Goal: Check status: Check status

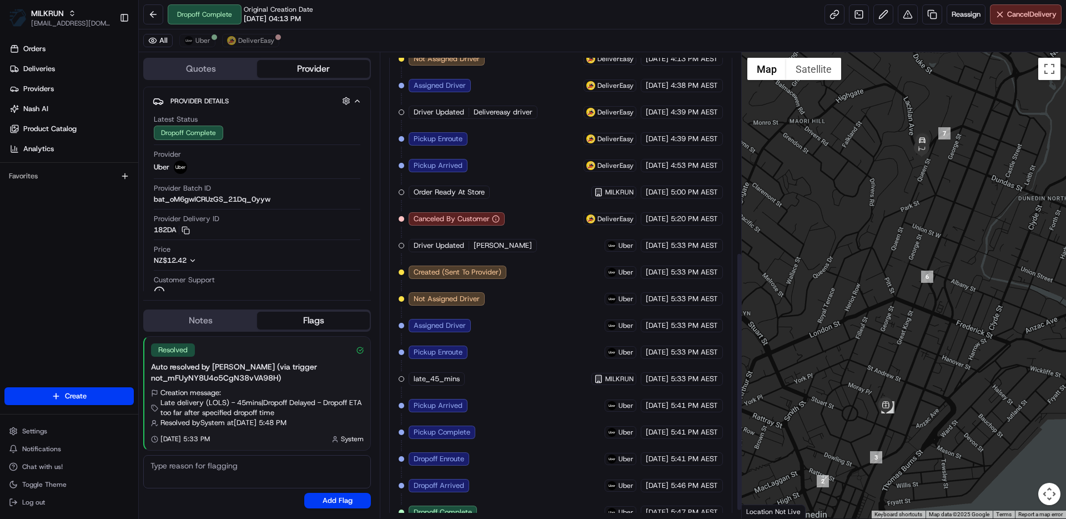
scroll to position [374, 0]
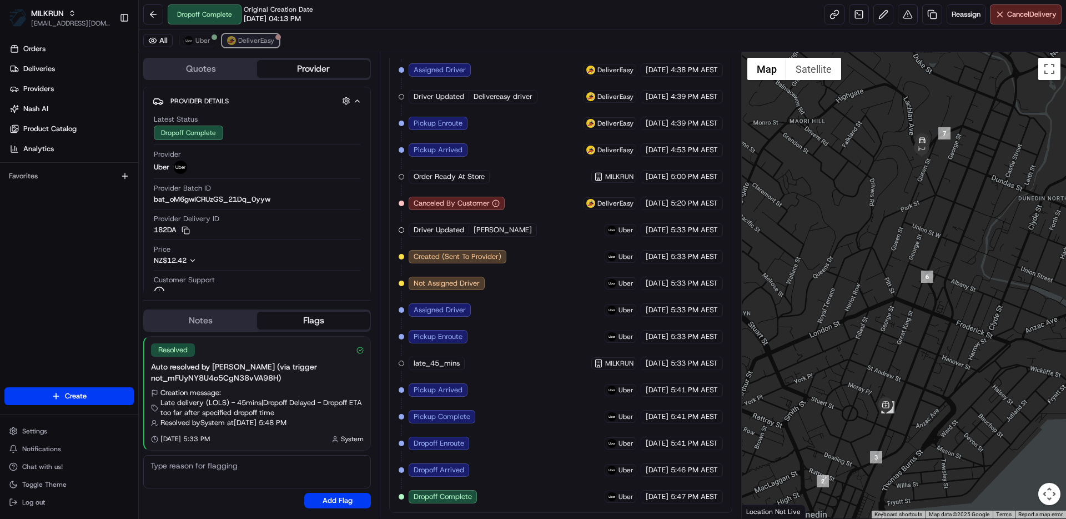
click at [255, 39] on span "DeliverEasy" at bounding box center [256, 40] width 36 height 9
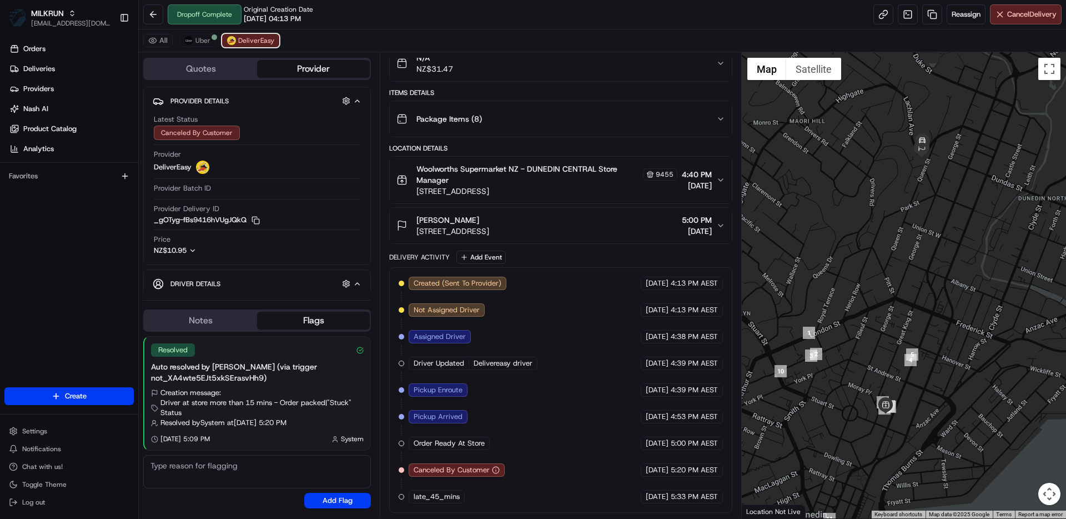
scroll to position [107, 0]
click at [202, 38] on span "Uber" at bounding box center [202, 40] width 15 height 9
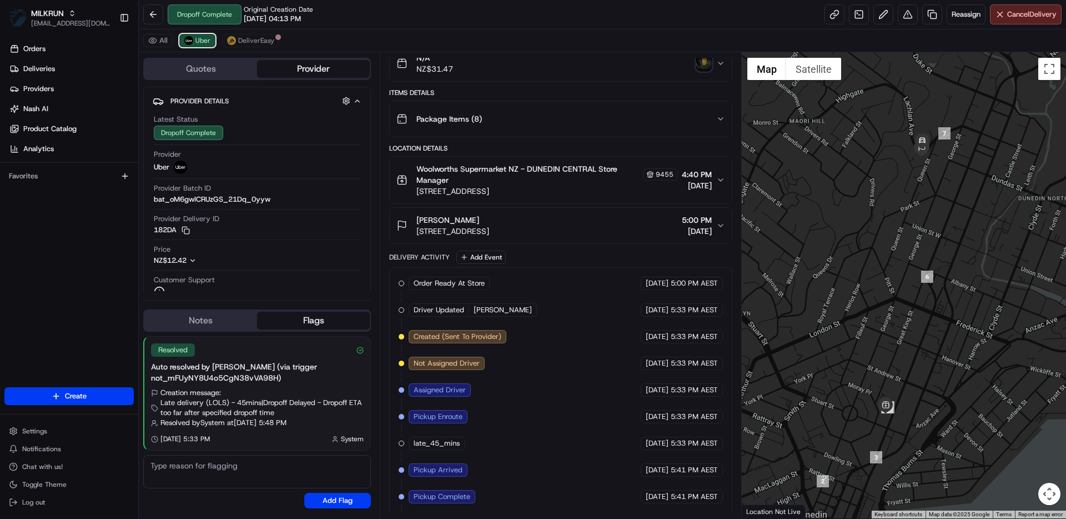
scroll to position [109, 0]
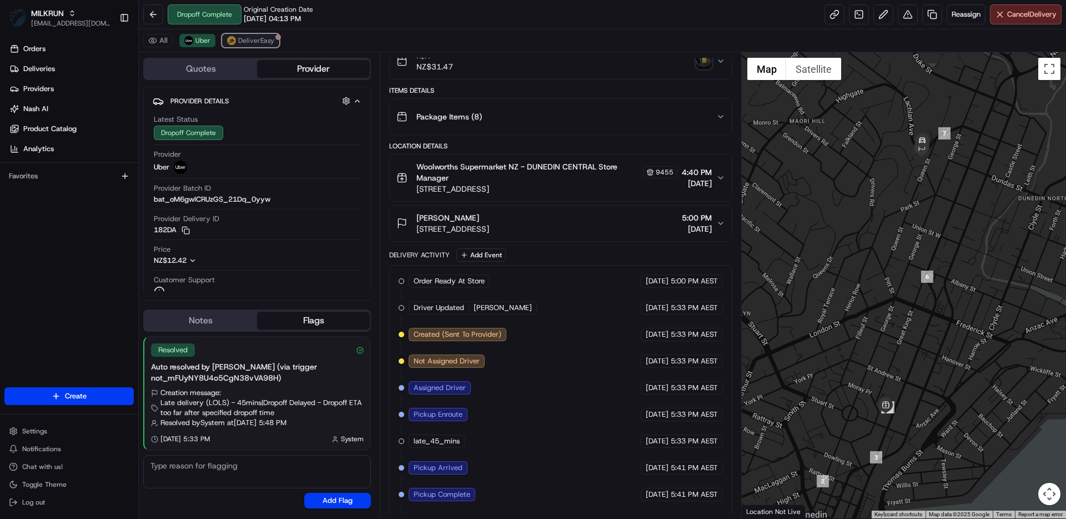
click at [262, 38] on span "DeliverEasy" at bounding box center [256, 40] width 36 height 9
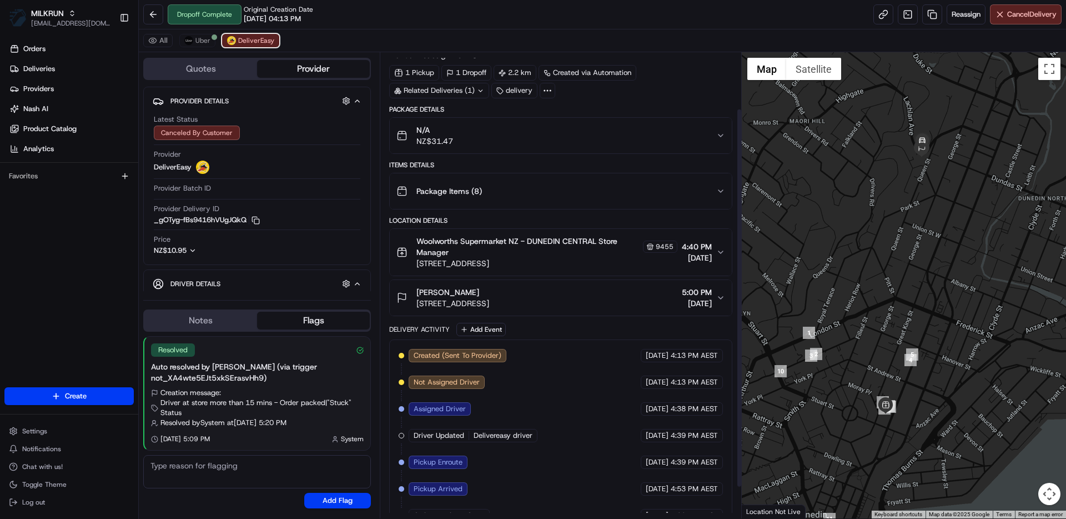
scroll to position [0, 0]
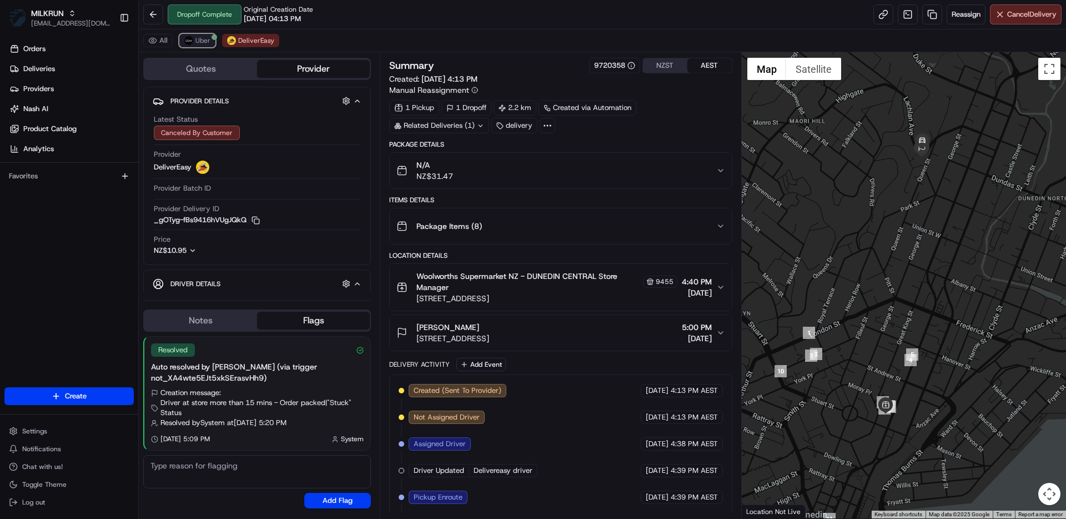
click at [200, 41] on span "Uber" at bounding box center [202, 40] width 15 height 9
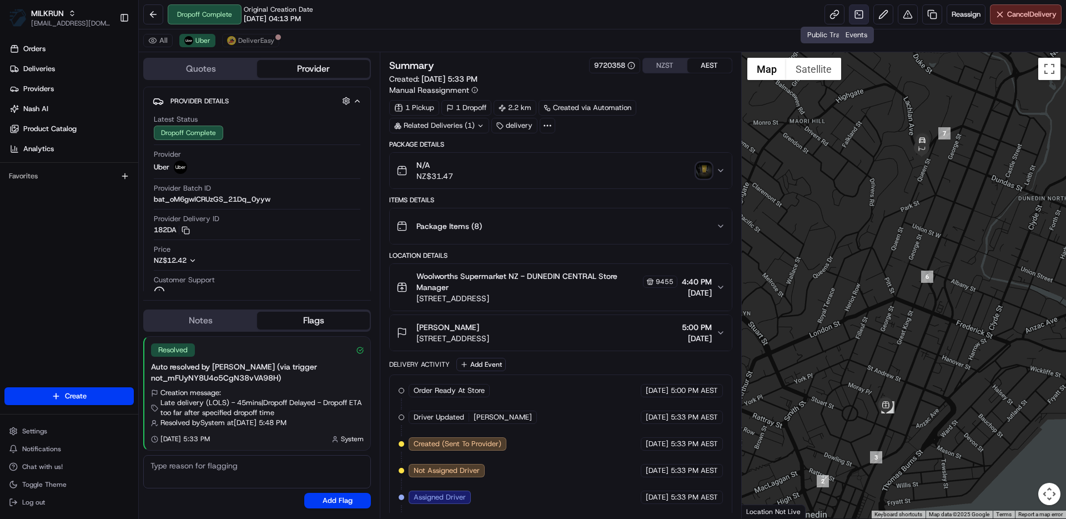
click at [855, 16] on link at bounding box center [859, 14] width 20 height 20
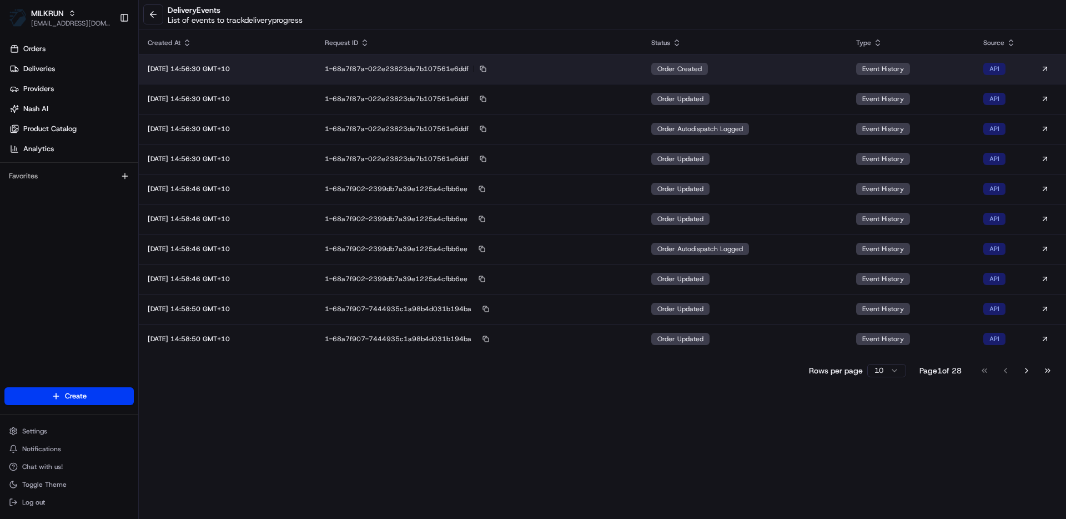
click at [702, 68] on span "order created" at bounding box center [679, 68] width 44 height 9
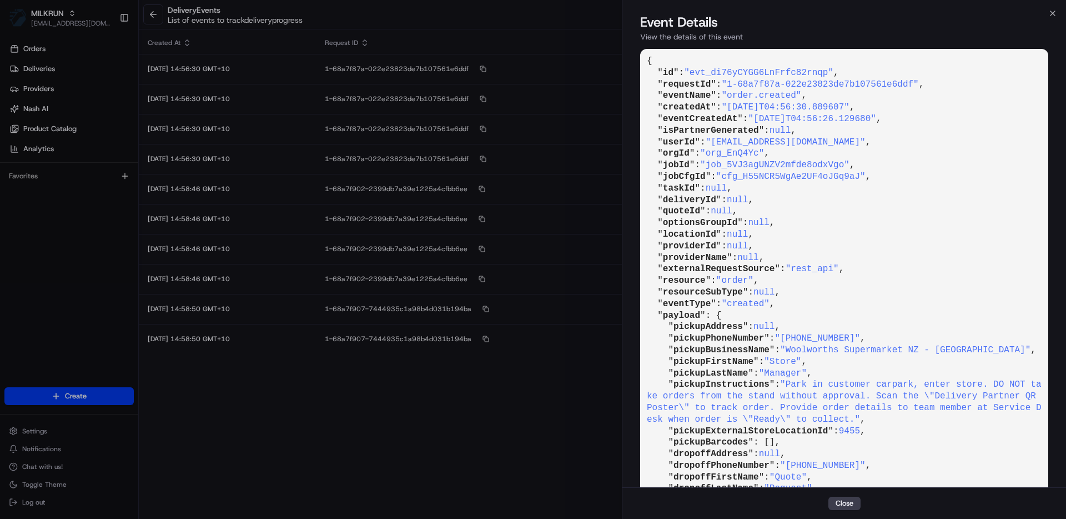
drag, startPoint x: 718, startPoint y: 143, endPoint x: 883, endPoint y: 142, distance: 164.3
click at [866, 142] on span ""[EMAIL_ADDRESS][DOMAIN_NAME]"" at bounding box center [786, 142] width 160 height 10
copy span "[EMAIL_ADDRESS][DOMAIN_NAME]"
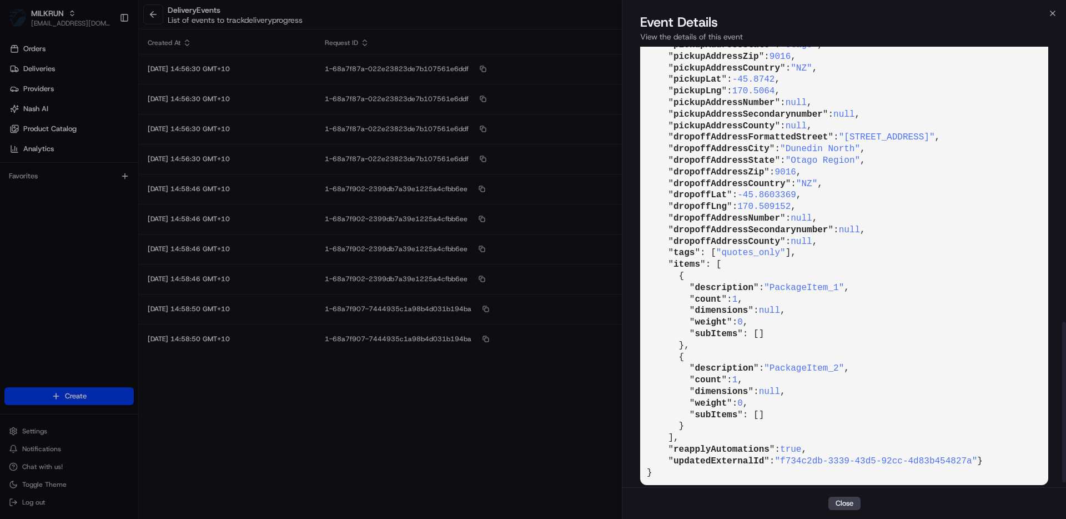
scroll to position [767, 0]
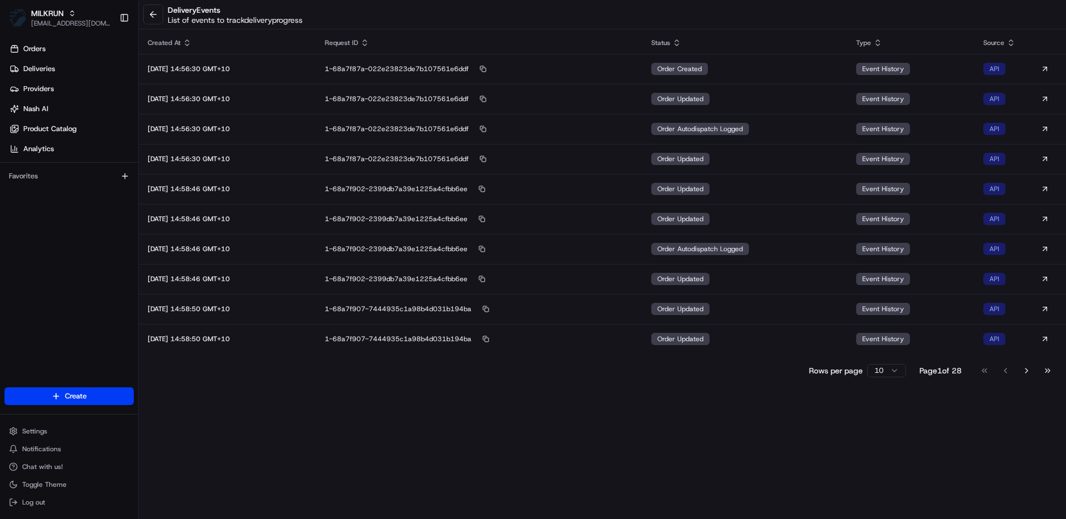
click at [595, 52] on th "Request ID" at bounding box center [479, 43] width 326 height 22
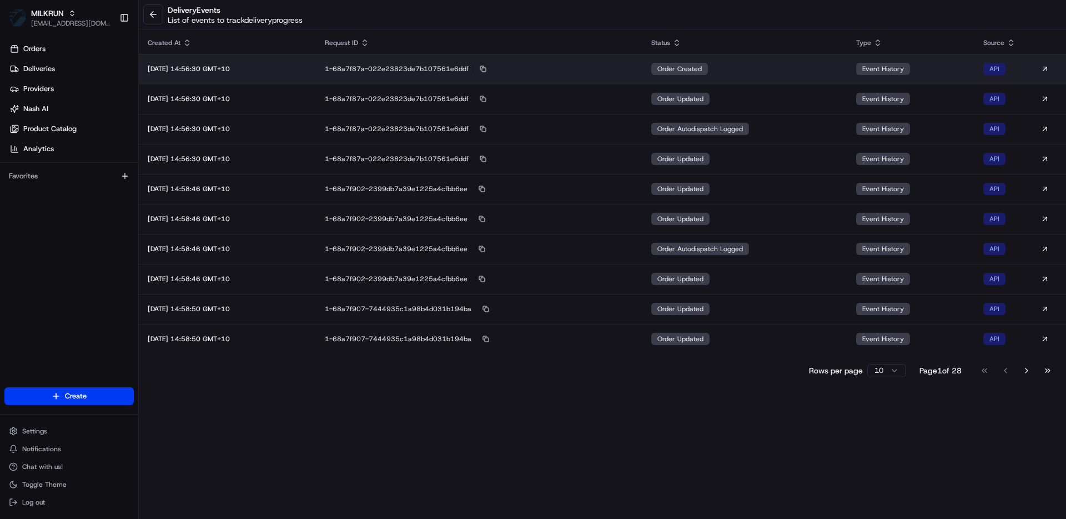
click at [586, 68] on div "1-68a7f87a-022e23823de7b107561e6ddf" at bounding box center [479, 69] width 308 height 10
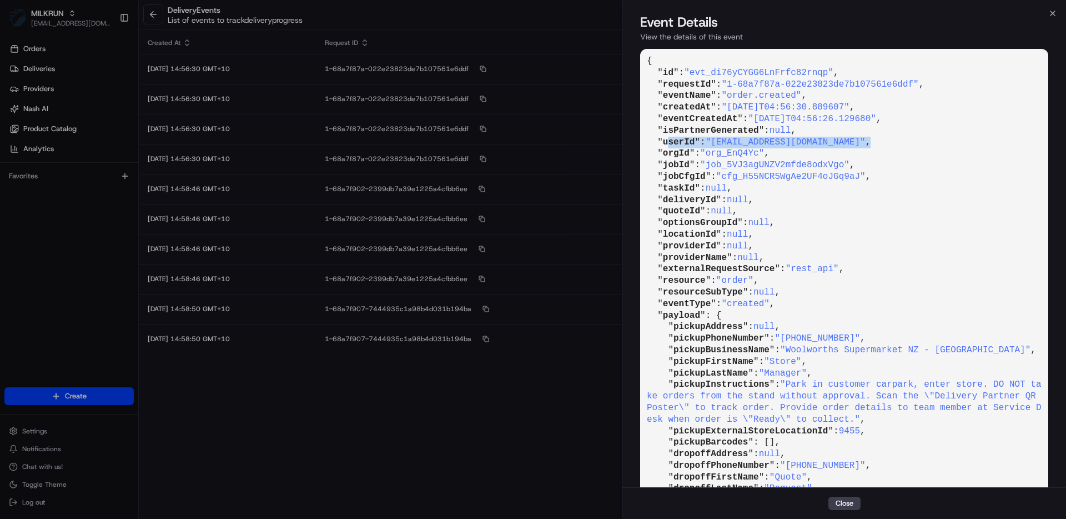
drag, startPoint x: 669, startPoint y: 144, endPoint x: 915, endPoint y: 142, distance: 246.0
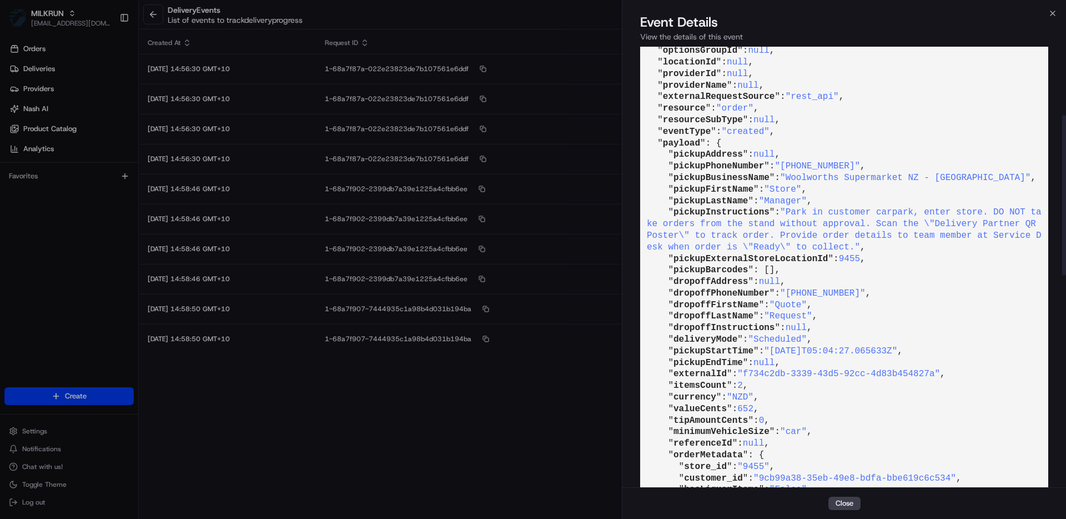
scroll to position [187, 0]
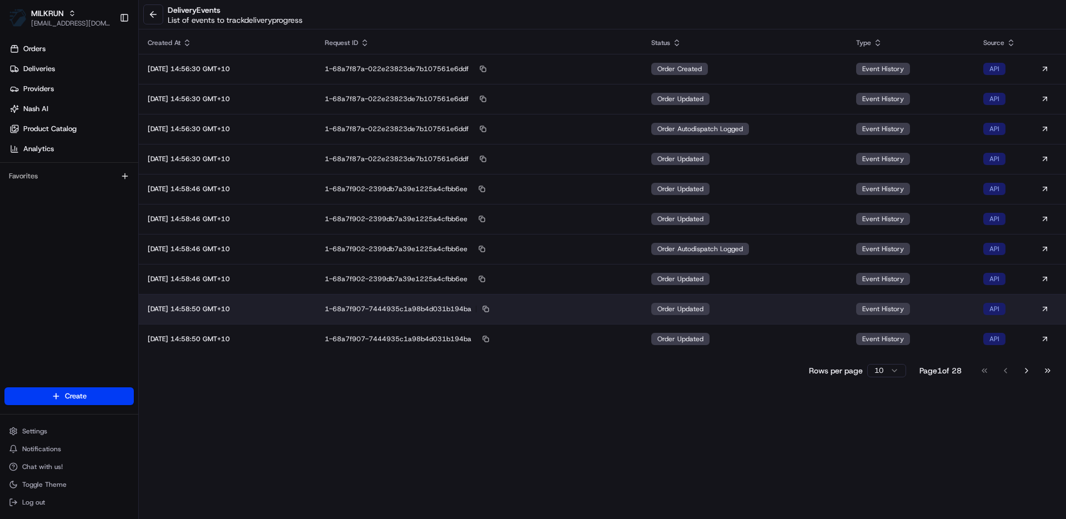
drag, startPoint x: 481, startPoint y: 449, endPoint x: 368, endPoint y: 315, distance: 175.7
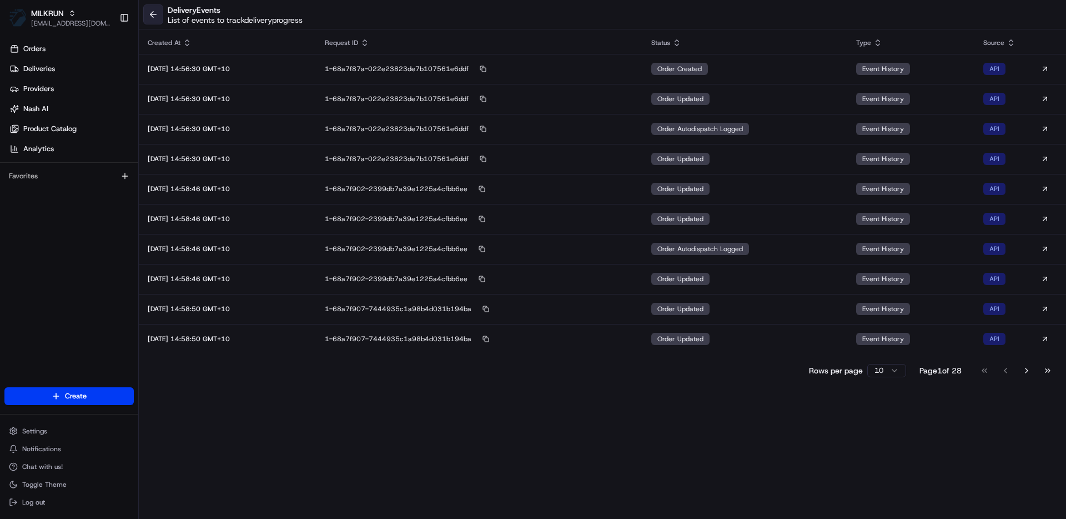
click at [159, 6] on button at bounding box center [153, 14] width 20 height 20
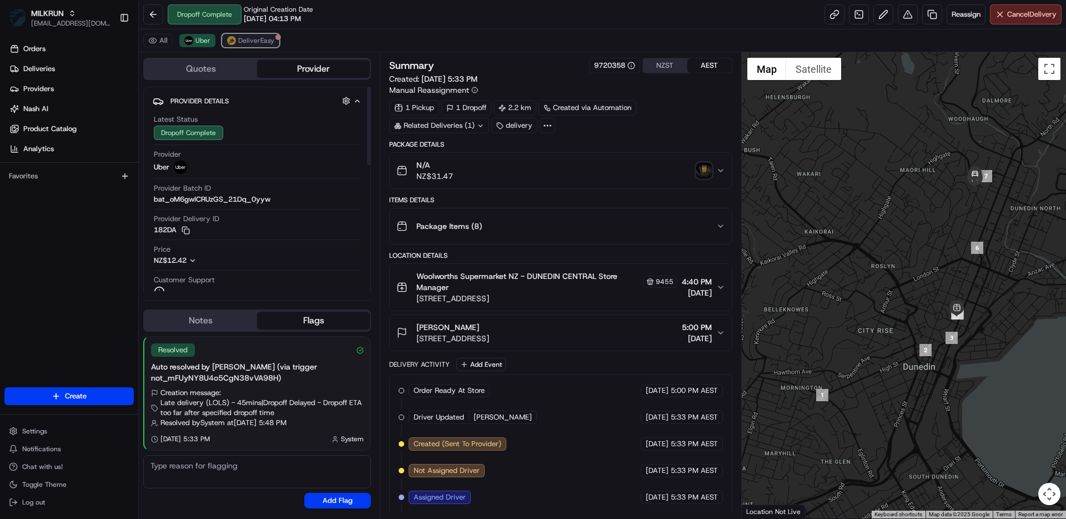
click at [263, 41] on span "DeliverEasy" at bounding box center [256, 40] width 36 height 9
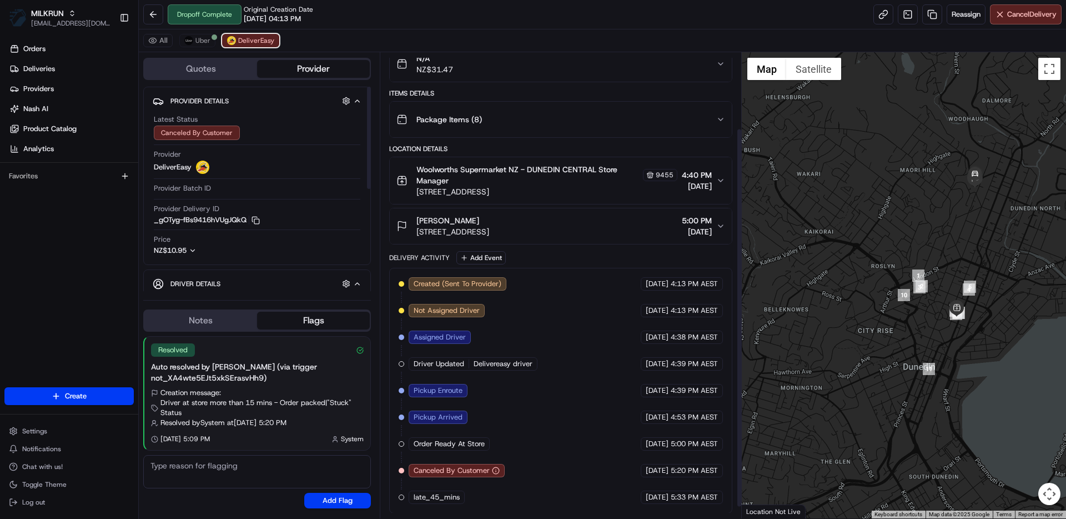
scroll to position [107, 0]
click at [196, 39] on span "Uber" at bounding box center [202, 40] width 15 height 9
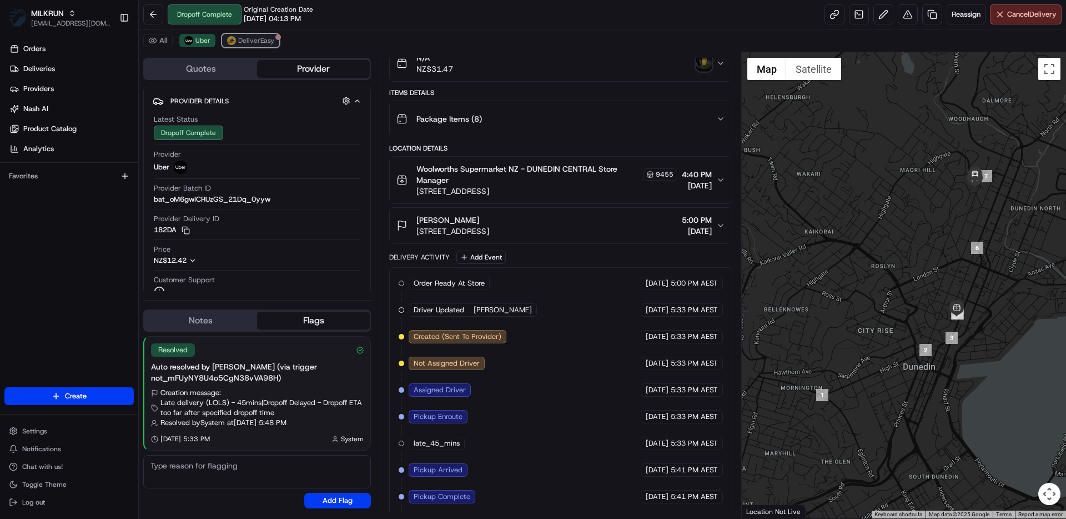
click at [239, 41] on span "DeliverEasy" at bounding box center [256, 40] width 36 height 9
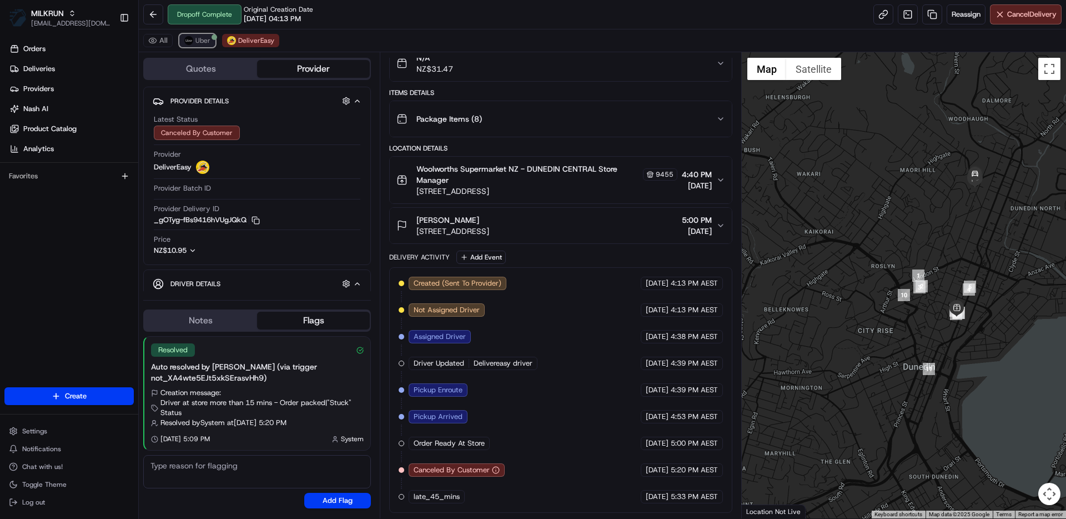
click at [194, 34] on button "Uber" at bounding box center [197, 40] width 36 height 13
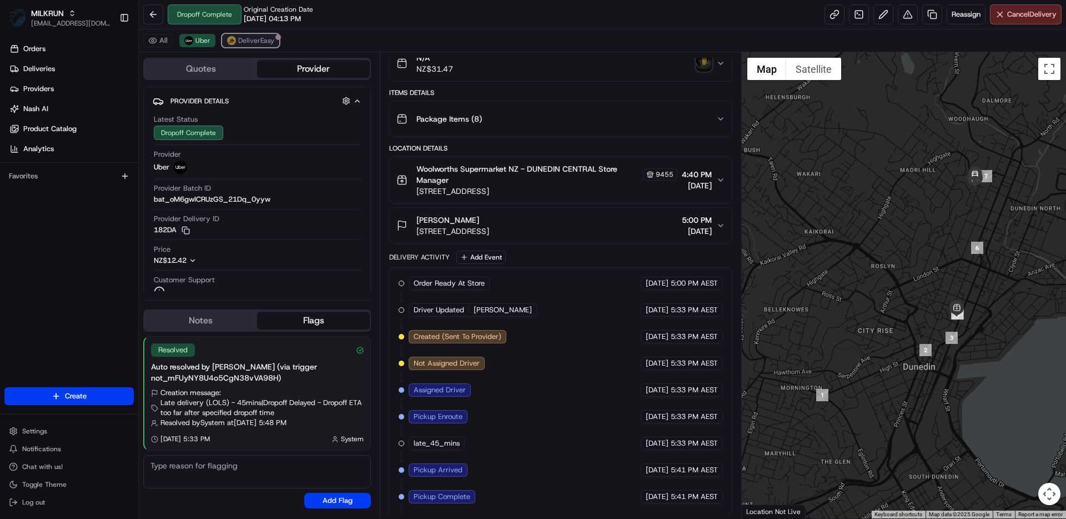
click at [249, 37] on span "DeliverEasy" at bounding box center [256, 40] width 36 height 9
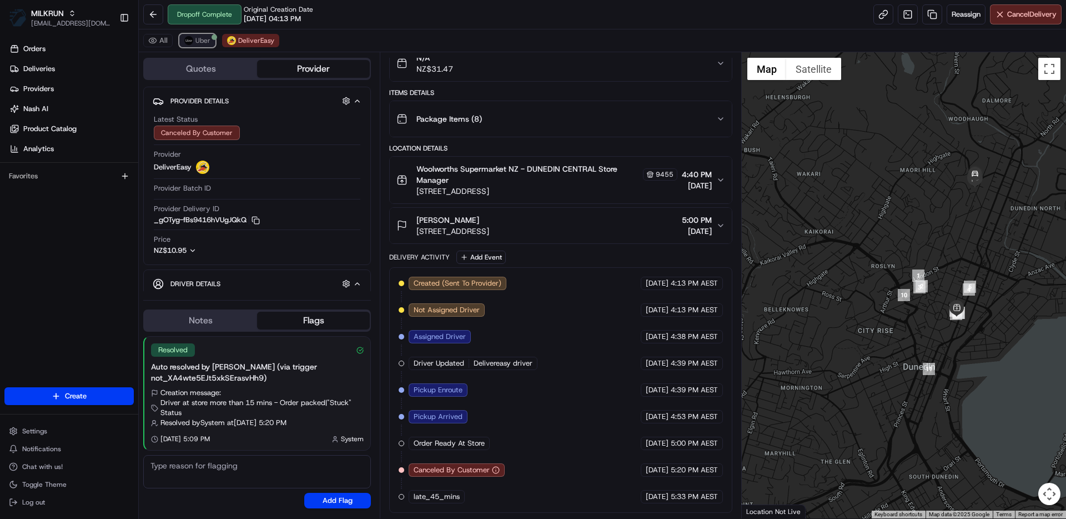
click at [200, 42] on span "Uber" at bounding box center [202, 40] width 15 height 9
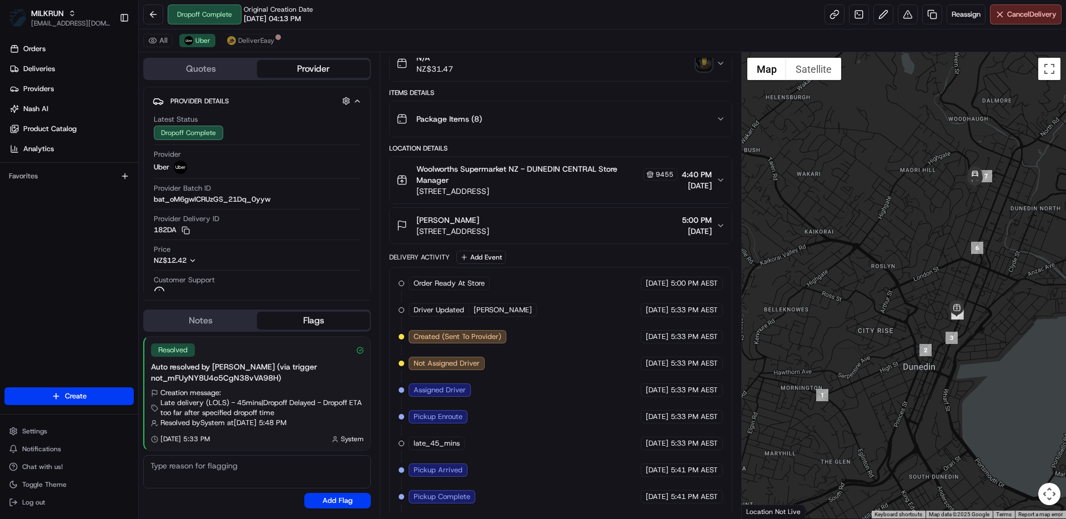
drag, startPoint x: 447, startPoint y: 337, endPoint x: 700, endPoint y: 343, distance: 253.2
click at [700, 343] on div "Order Ready At Store MILKRUN [DATE] 5:00 PM AEST Driver Updated [PERSON_NAME] U…" at bounding box center [561, 430] width 324 height 306
drag, startPoint x: 698, startPoint y: 337, endPoint x: 406, endPoint y: 337, distance: 292.1
click at [406, 337] on div "Order Ready At Store MILKRUN [DATE] 5:00 PM AEST Driver Updated [PERSON_NAME] U…" at bounding box center [561, 430] width 324 height 306
click at [244, 32] on div "All Uber DeliverEasy" at bounding box center [602, 40] width 927 height 23
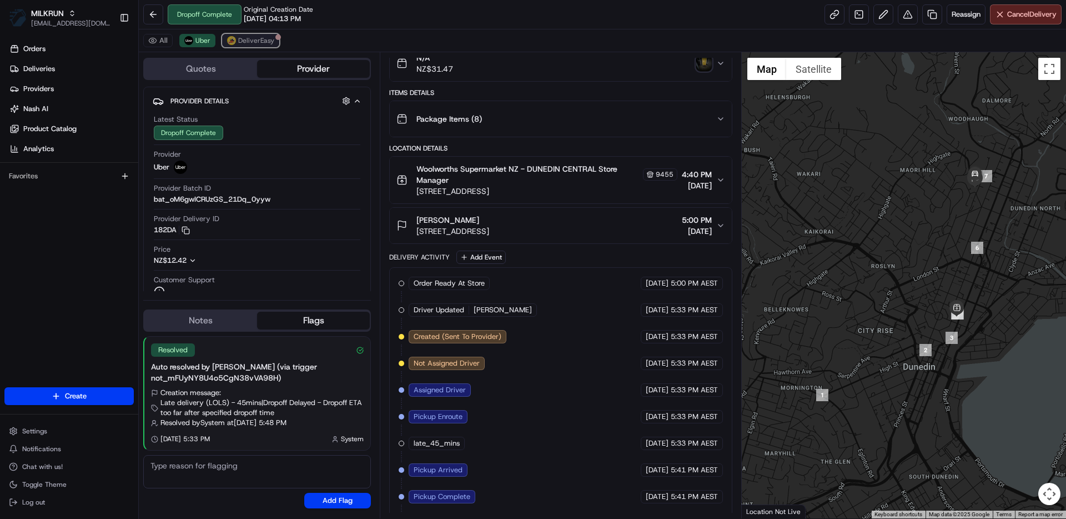
click at [243, 39] on span "DeliverEasy" at bounding box center [256, 40] width 36 height 9
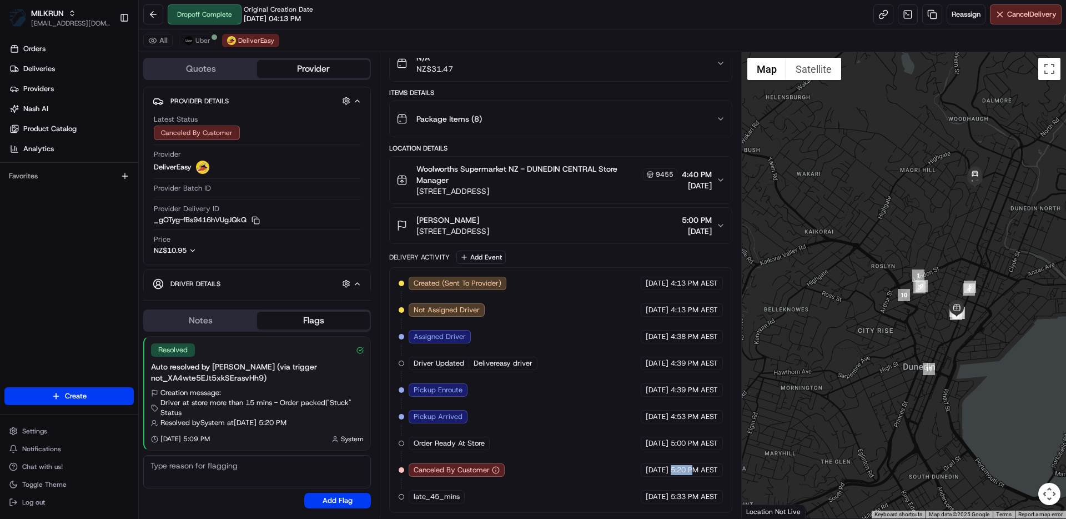
drag, startPoint x: 693, startPoint y: 470, endPoint x: 647, endPoint y: 468, distance: 45.6
click at [647, 468] on div "[DATE] 5:20 PM AEST" at bounding box center [682, 469] width 82 height 13
click at [593, 183] on span "Woolworths Supermarket NZ - DUNEDIN CENTRAL Store Manager" at bounding box center [528, 174] width 224 height 22
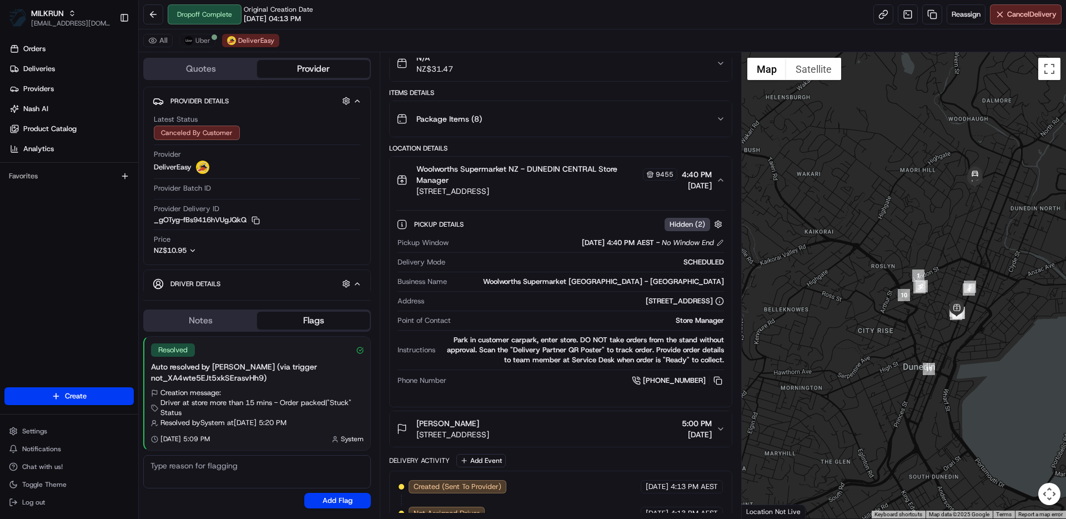
click at [593, 183] on span "Woolworths Supermarket NZ - DUNEDIN CENTRAL Store Manager" at bounding box center [528, 174] width 224 height 22
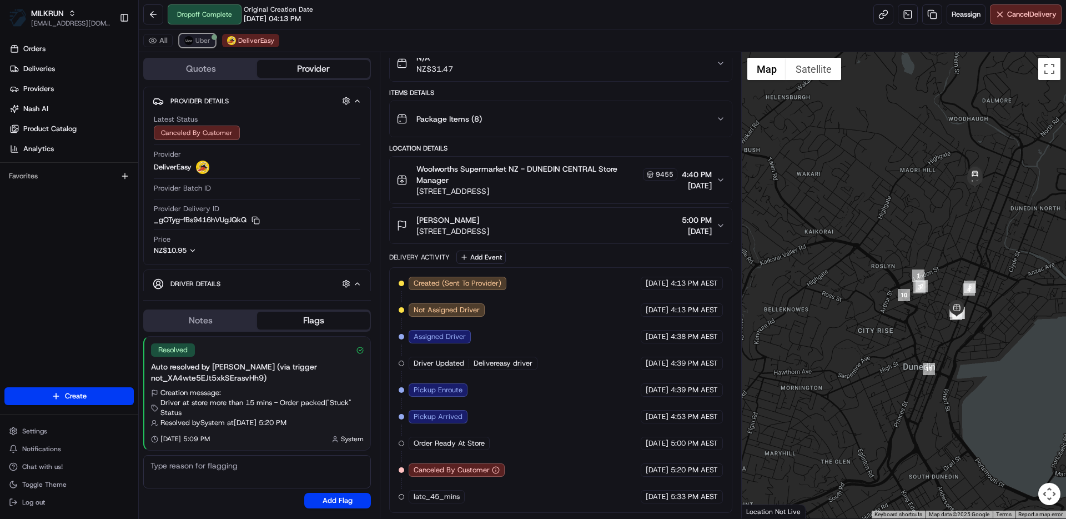
click at [198, 39] on span "Uber" at bounding box center [202, 40] width 15 height 9
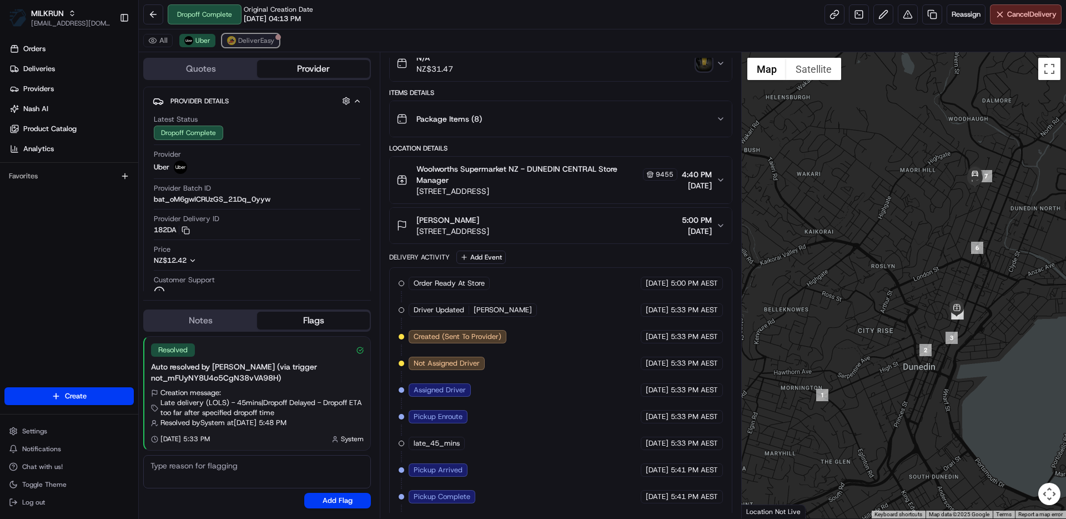
click at [250, 38] on span "DeliverEasy" at bounding box center [256, 40] width 36 height 9
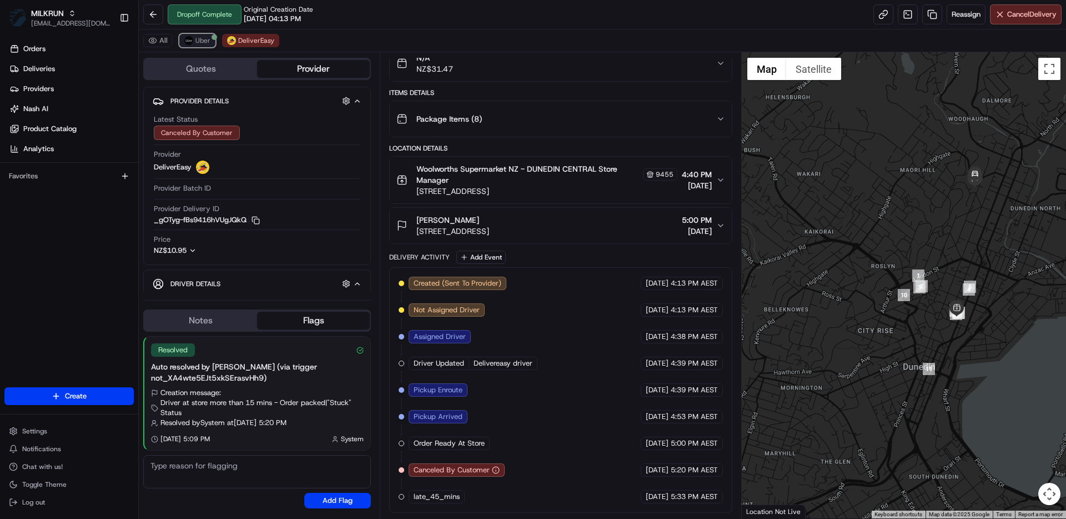
click at [199, 38] on span "Uber" at bounding box center [202, 40] width 15 height 9
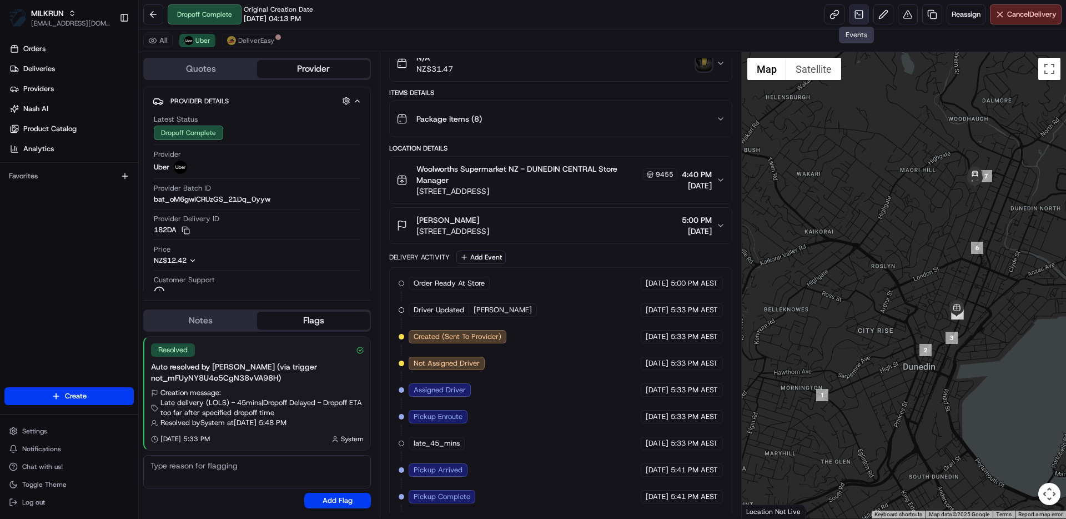
click at [849, 17] on link at bounding box center [859, 14] width 20 height 20
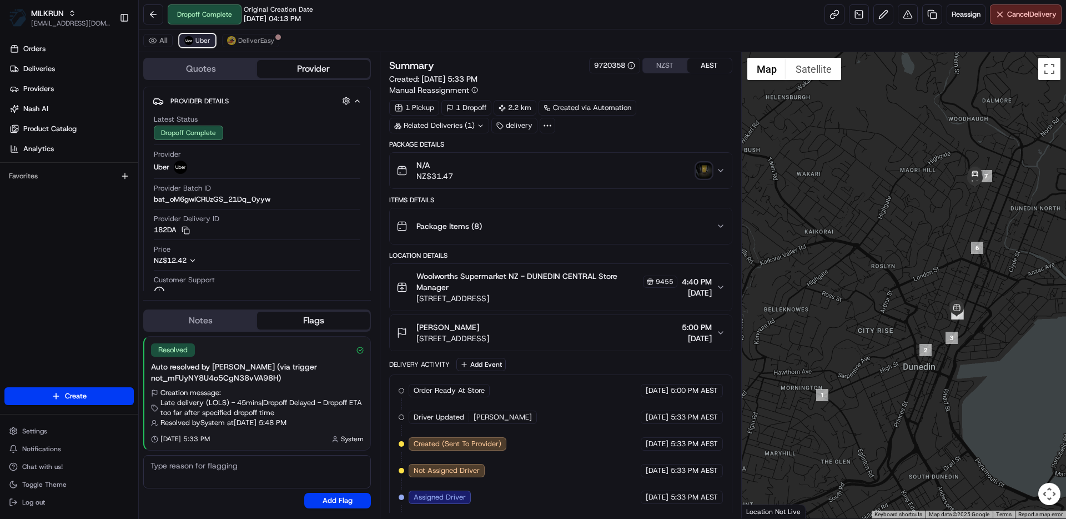
click at [203, 39] on span "Uber" at bounding box center [202, 40] width 15 height 9
drag, startPoint x: 609, startPoint y: 440, endPoint x: 776, endPoint y: 352, distance: 189.5
click at [856, 13] on link at bounding box center [859, 14] width 20 height 20
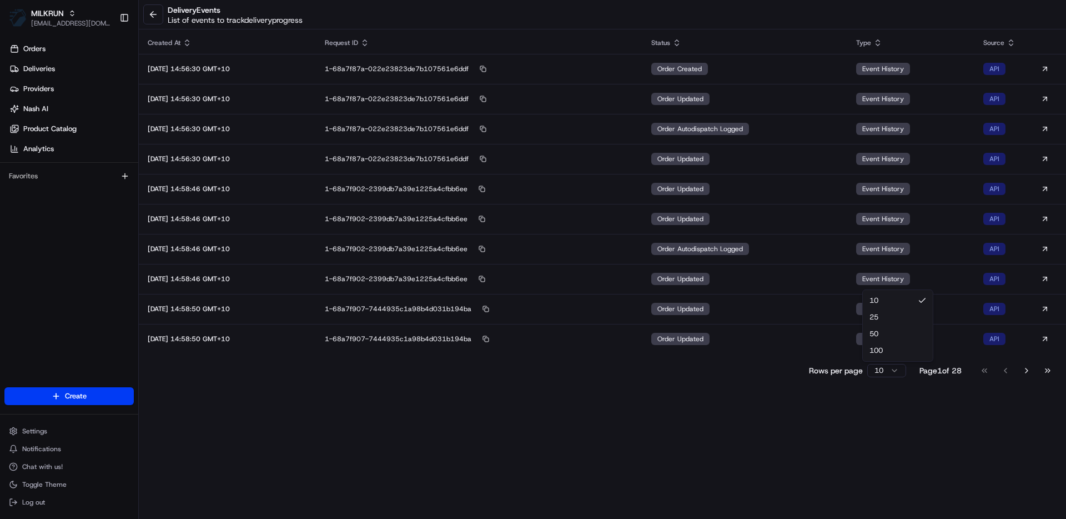
click at [874, 374] on html "MILKRUN [EMAIL_ADDRESS][DOMAIN_NAME] Toggle Sidebar Orders Deliveries Providers…" at bounding box center [533, 259] width 1066 height 519
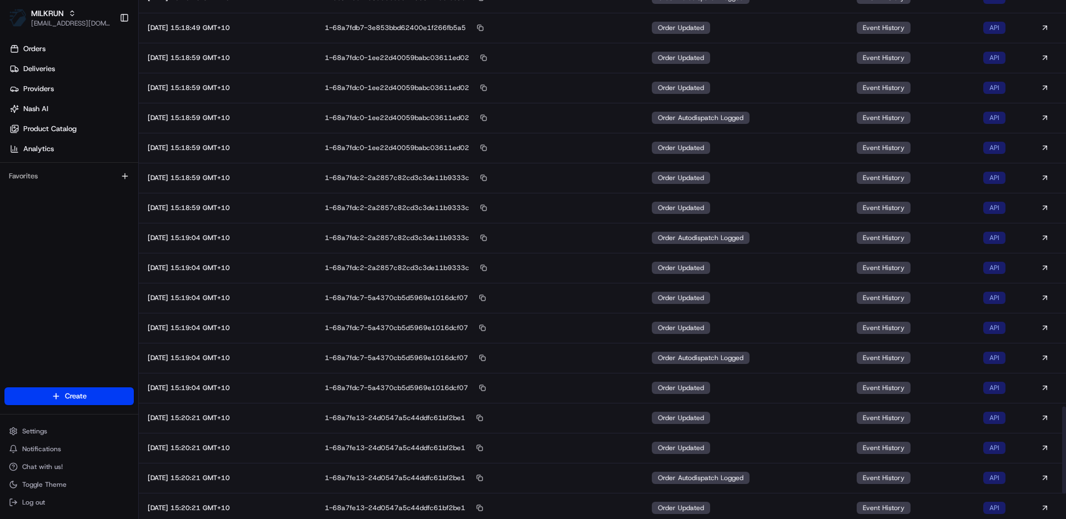
scroll to position [2558, 0]
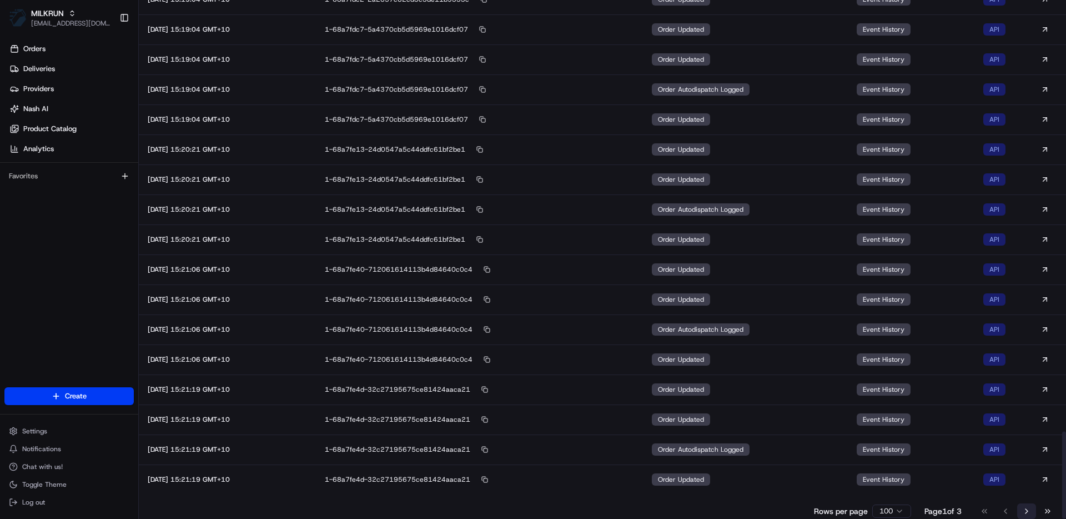
click at [1026, 511] on button "Go to next page" at bounding box center [1026, 511] width 19 height 16
click at [1030, 508] on button "Go to next page" at bounding box center [1026, 511] width 19 height 16
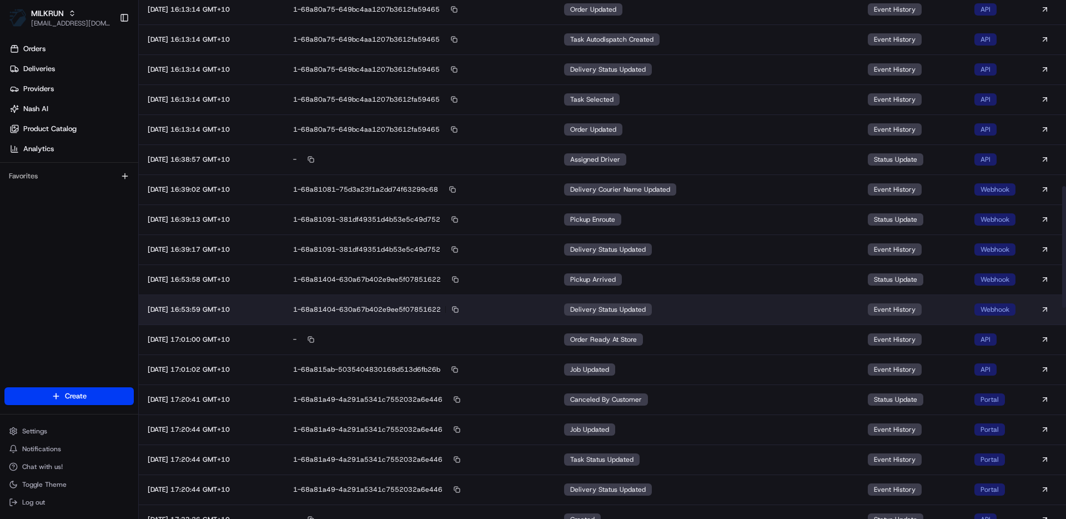
scroll to position [835, 0]
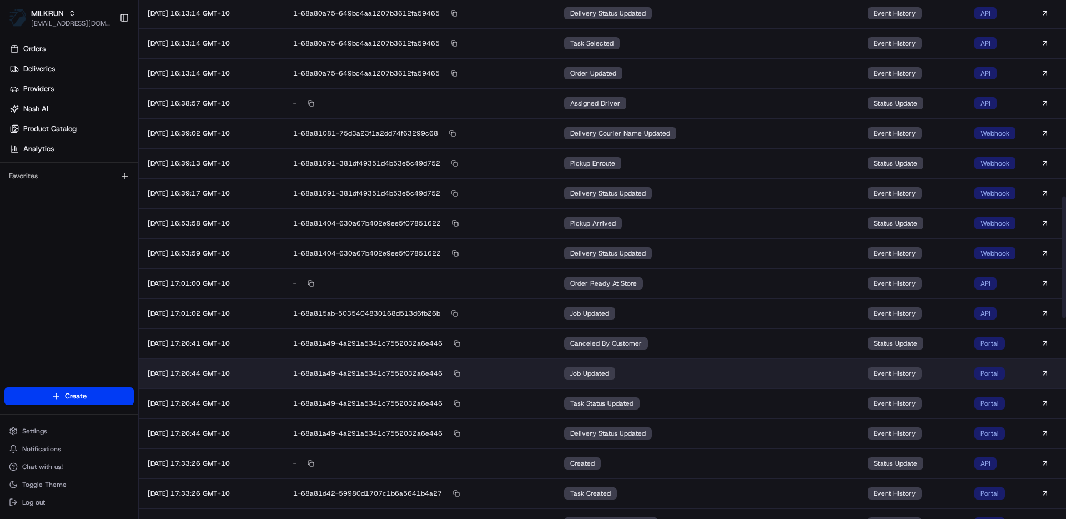
click at [671, 370] on td "job updated" at bounding box center [707, 373] width 304 height 30
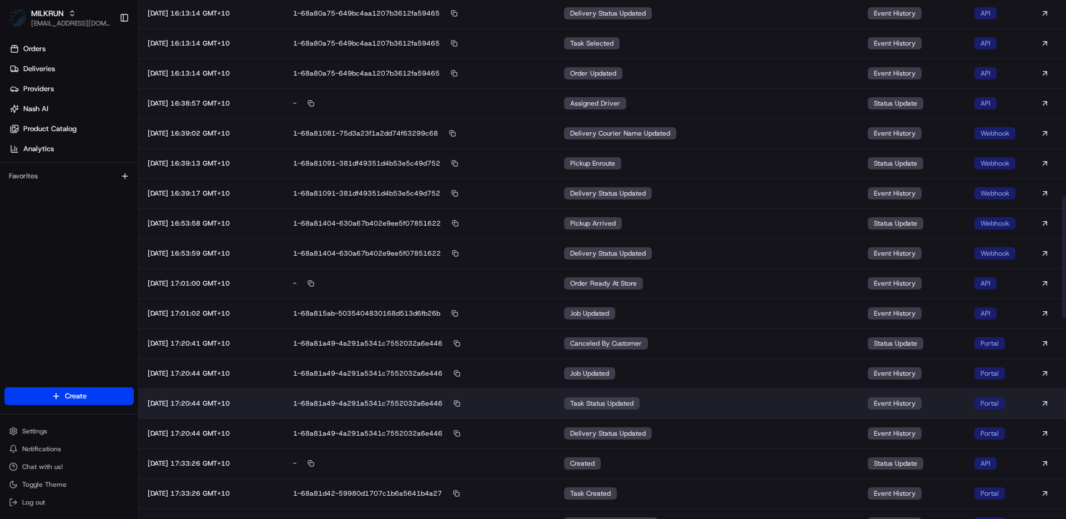
click at [572, 408] on td "task status updated" at bounding box center [707, 403] width 304 height 30
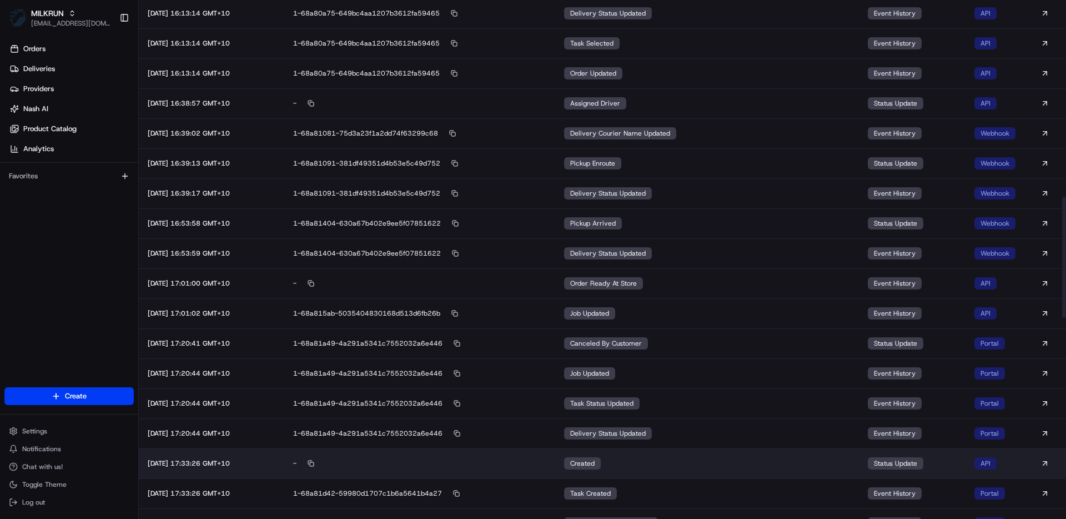
click at [580, 460] on div "created" at bounding box center [582, 463] width 37 height 12
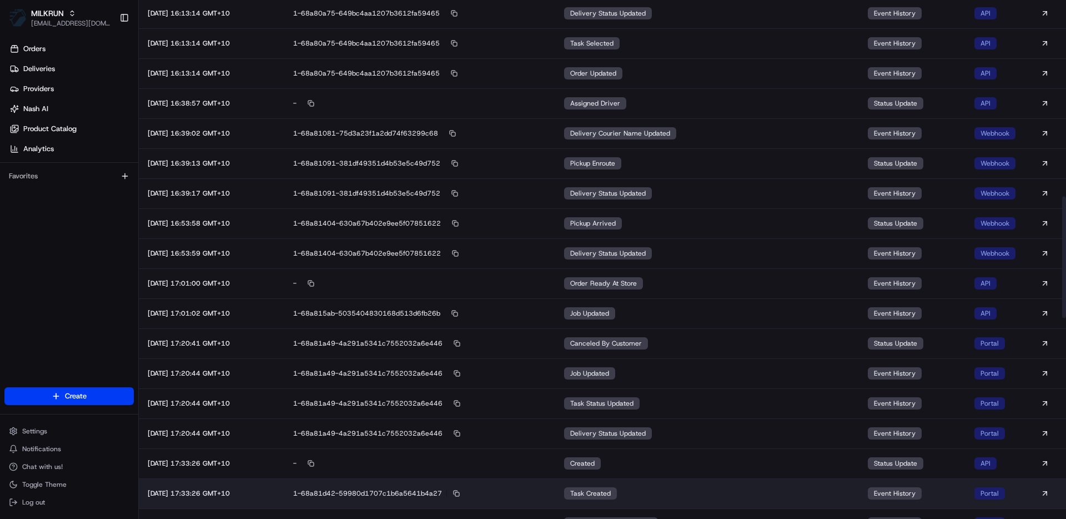
click at [575, 492] on td "task created" at bounding box center [707, 493] width 304 height 30
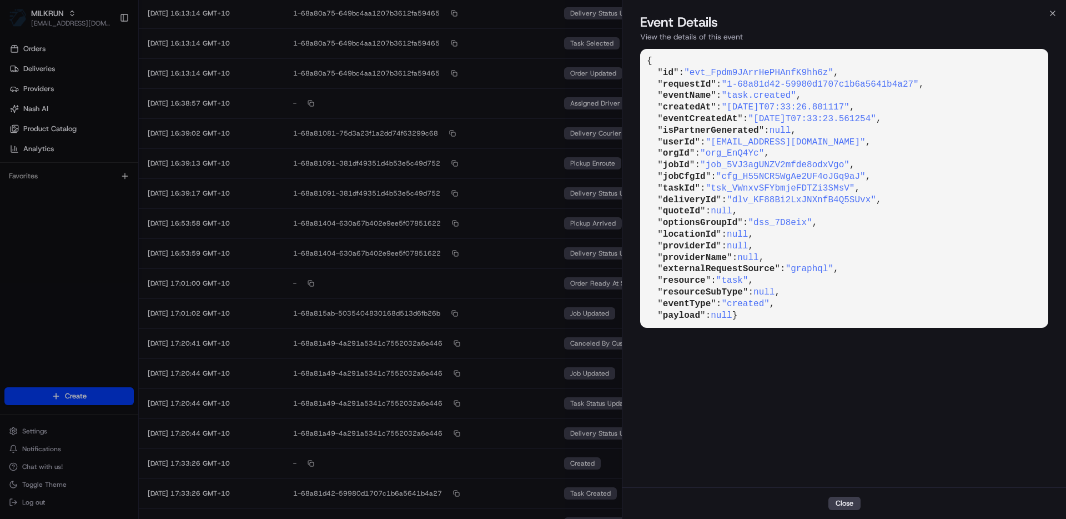
click at [746, 142] on span ""[EMAIL_ADDRESS][DOMAIN_NAME]"" at bounding box center [786, 142] width 160 height 10
copy pre "" userId ": "[EMAIL_ADDRESS][DOMAIN_NAME]" ,"
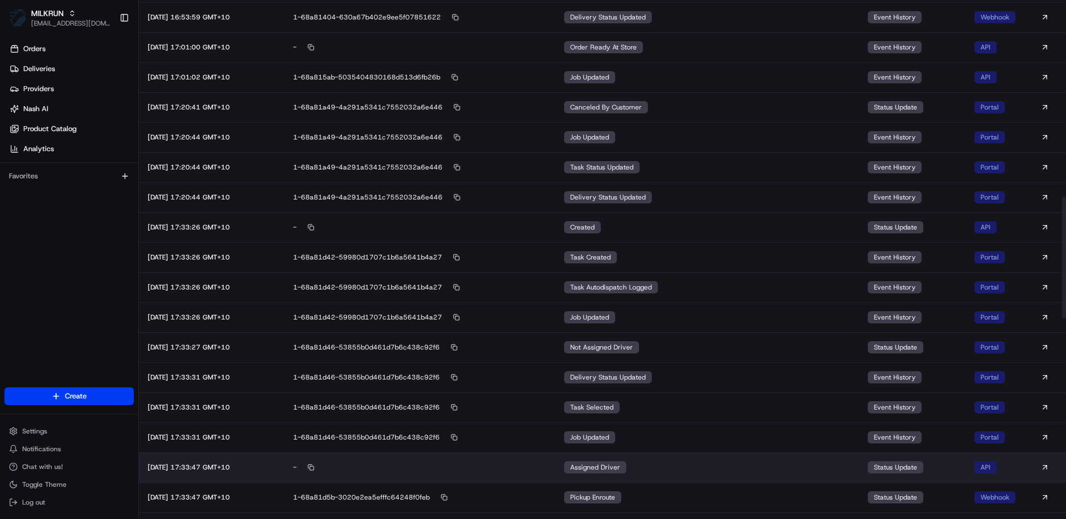
scroll to position [1292, 0]
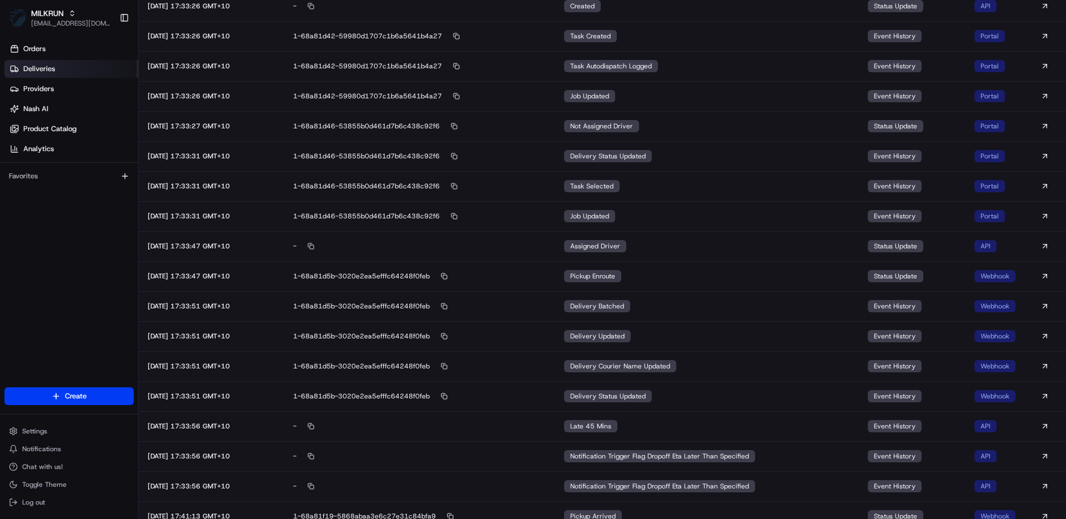
click at [44, 66] on span "Deliveries" at bounding box center [39, 69] width 32 height 10
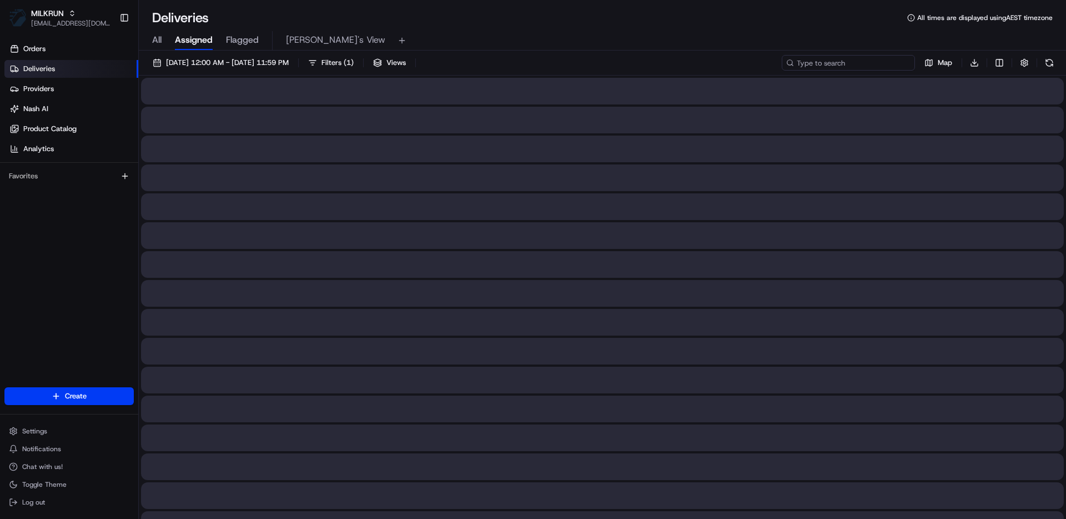
click at [843, 60] on input at bounding box center [848, 63] width 133 height 16
type input "d"
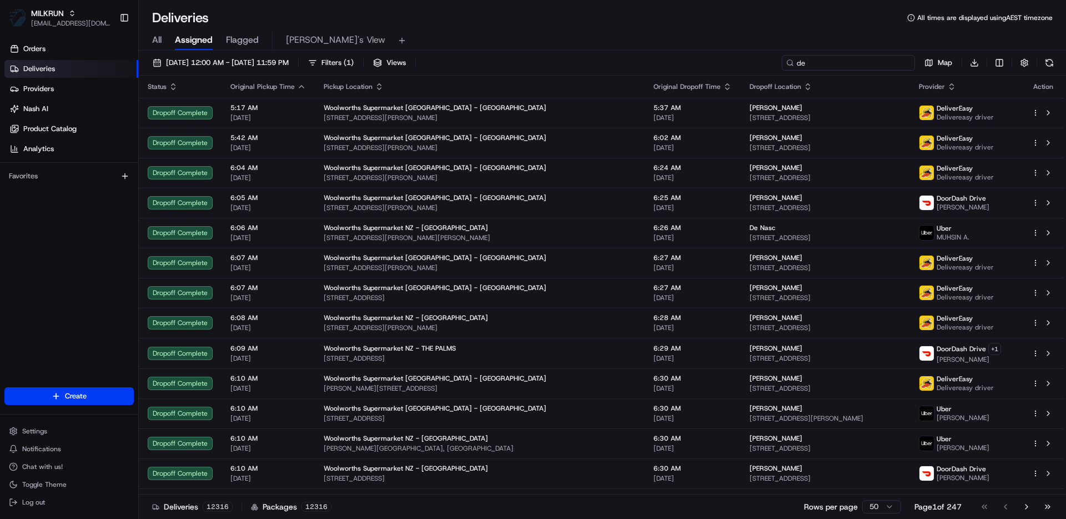
type input "d"
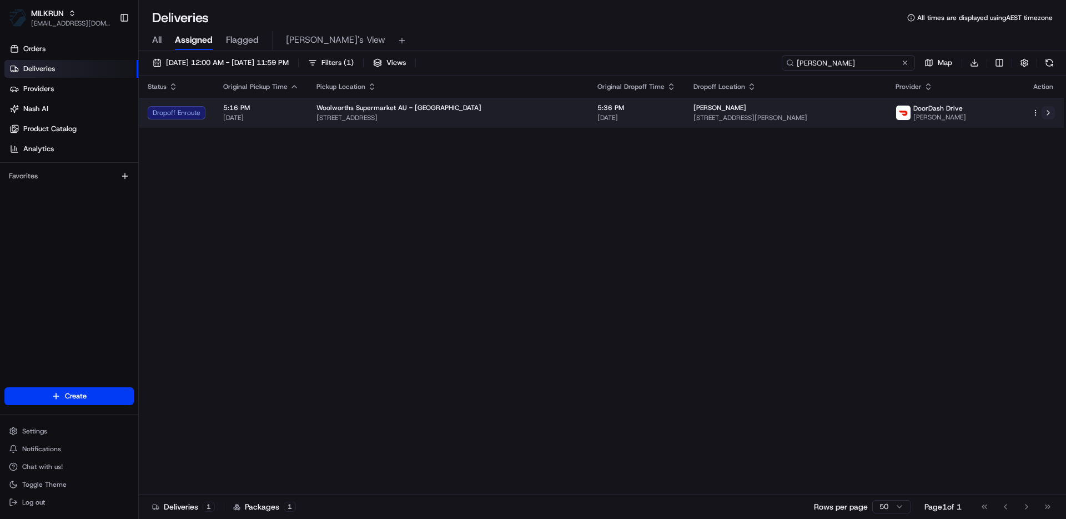
type input "[PERSON_NAME]"
click at [1045, 112] on button at bounding box center [1048, 112] width 13 height 13
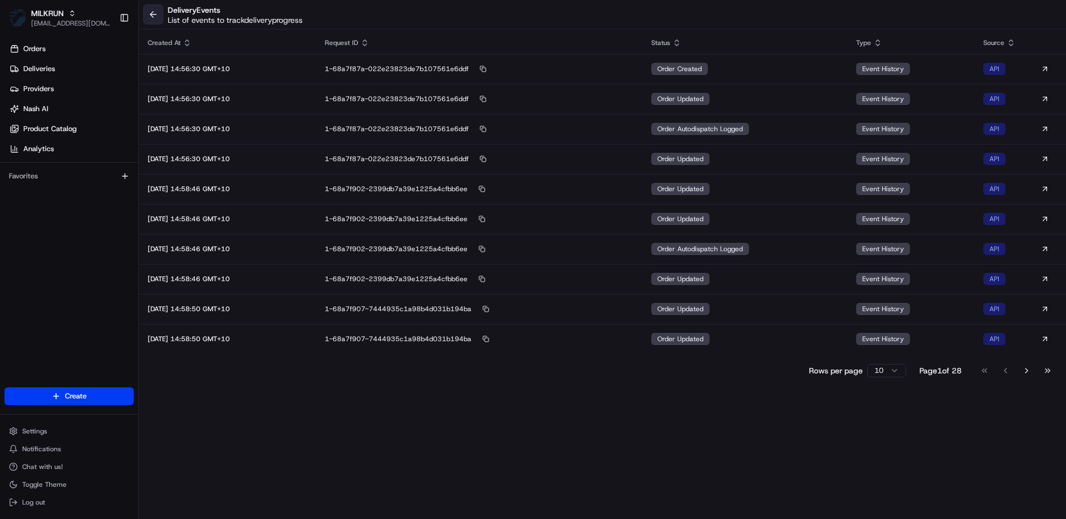
click at [156, 13] on button at bounding box center [153, 14] width 20 height 20
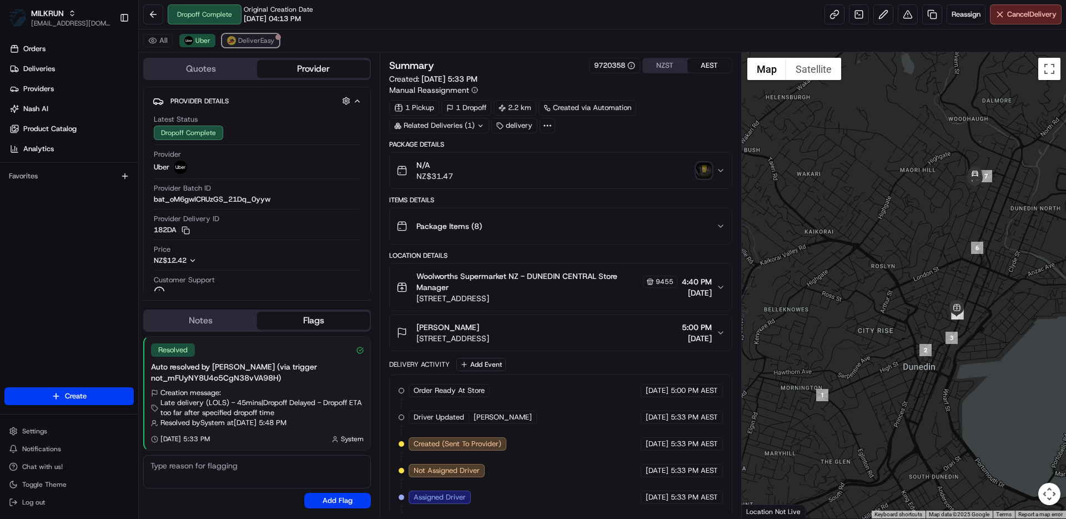
click at [238, 42] on span "DeliverEasy" at bounding box center [256, 40] width 36 height 9
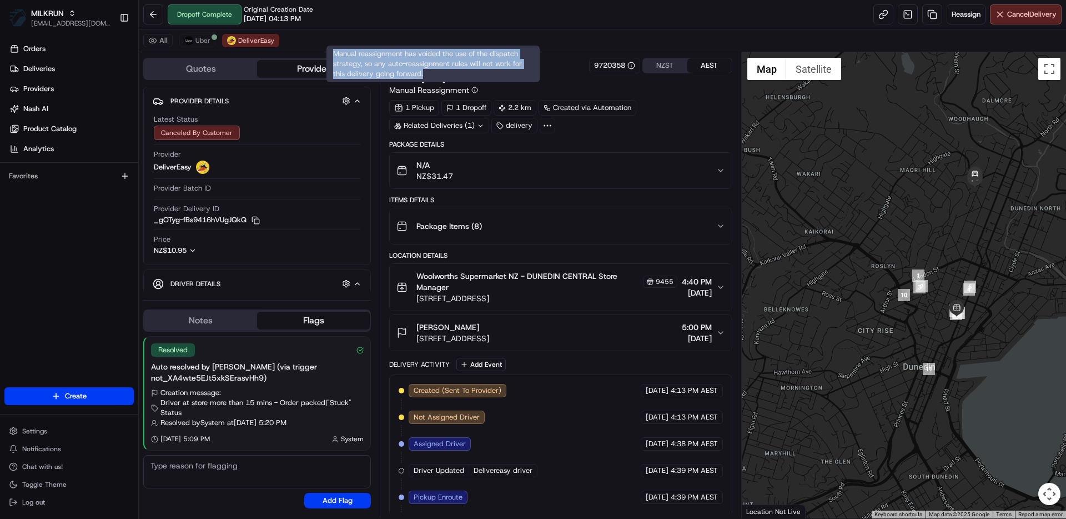
copy div "Manual reassignment has voided the use of the dispatch strategy, so any auto-re…"
drag, startPoint x: 437, startPoint y: 81, endPoint x: 333, endPoint y: 57, distance: 107.2
click at [333, 57] on div "Manual reassignment has voided the use of the dispatch strategy, so any auto-re…" at bounding box center [432, 64] width 213 height 37
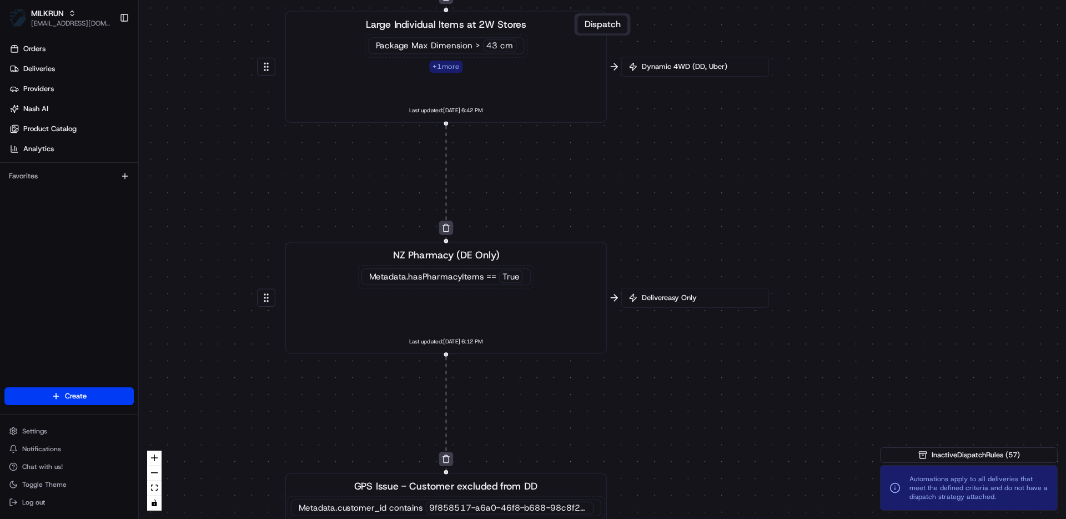
drag, startPoint x: 434, startPoint y: 279, endPoint x: 524, endPoint y: 197, distance: 122.2
click at [524, 197] on div "0 0 0 0 0 0 0 0 0 0 0 0 0 0 0 0 0 Order / Delivery Received DD Jack Testing Acc…" at bounding box center [602, 259] width 927 height 519
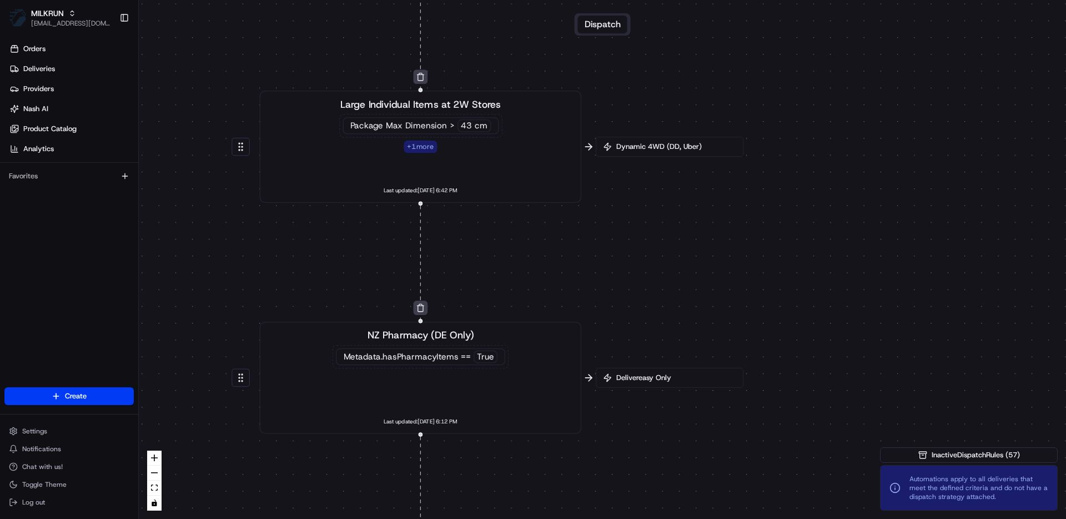
drag, startPoint x: 696, startPoint y: 438, endPoint x: 646, endPoint y: 328, distance: 121.3
click at [672, 509] on div "0 0 0 0 0 0 0 0 0 0 0 0 0 0 0 0 0 Order / Delivery Received DD Jack Testing Acc…" at bounding box center [602, 259] width 927 height 519
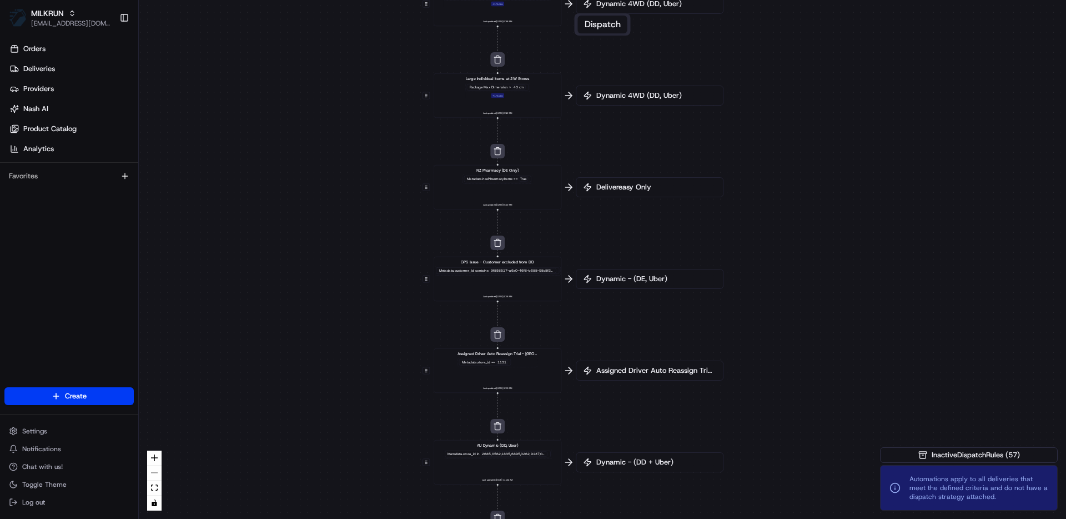
drag, startPoint x: 720, startPoint y: 421, endPoint x: 652, endPoint y: 159, distance: 270.1
click at [652, 274] on span "Dynamic - (DE, Uber)" at bounding box center [655, 279] width 122 height 10
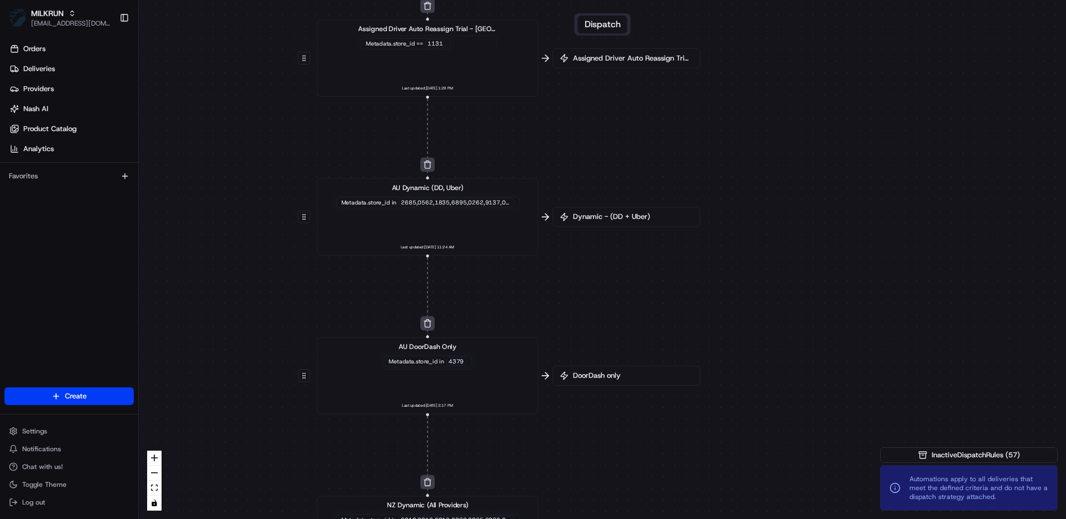
drag, startPoint x: 620, startPoint y: 400, endPoint x: 574, endPoint y: 205, distance: 199.7
click at [574, 205] on div "0 0 0 0 0 0 0 0 0 0 0 0 0 0 0 0 0 Order / Delivery Received DD Jack Testing Acc…" at bounding box center [602, 259] width 927 height 519
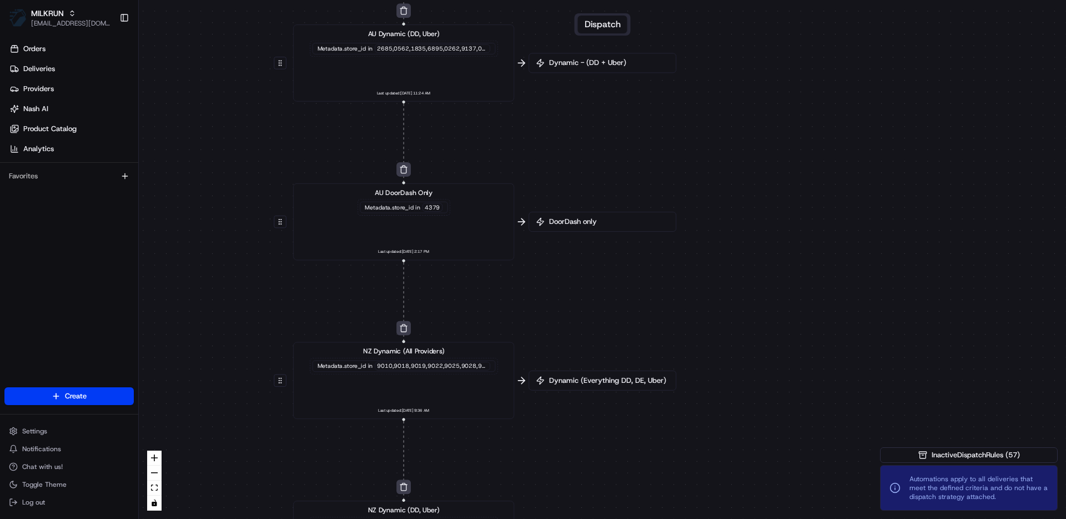
drag, startPoint x: 616, startPoint y: 306, endPoint x: 593, endPoint y: 152, distance: 156.1
click at [593, 152] on div "0 0 0 0 0 0 0 0 0 0 0 0 0 0 0 0 0 Order / Delivery Received DD Jack Testing Acc…" at bounding box center [602, 259] width 927 height 519
click at [453, 384] on div "NZ Dynamic (All Providers) Metadata .store_id in 9010,9018,9019,9022,9025,9028,…" at bounding box center [403, 380] width 205 height 68
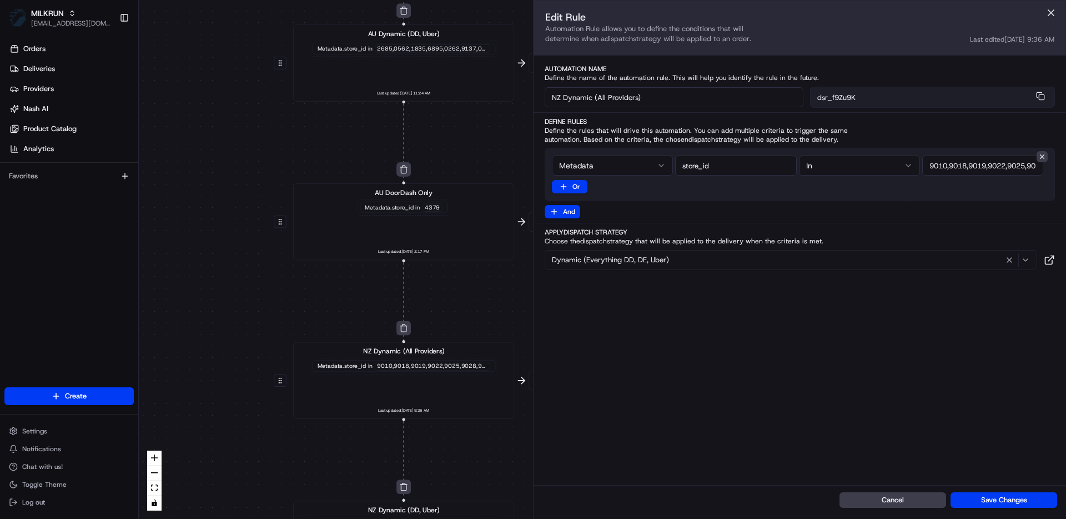
click at [742, 359] on div "Edit Rule Automation Rule allows you to define the conditions that will determi…" at bounding box center [800, 242] width 532 height 485
click at [1050, 256] on icon at bounding box center [1049, 259] width 11 height 11
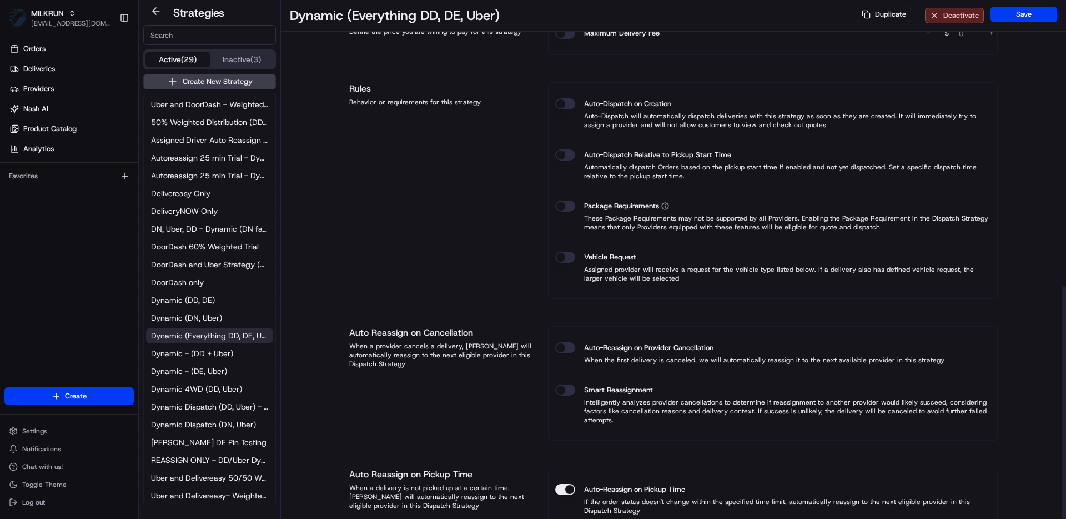
scroll to position [635, 0]
